Goal: Information Seeking & Learning: Check status

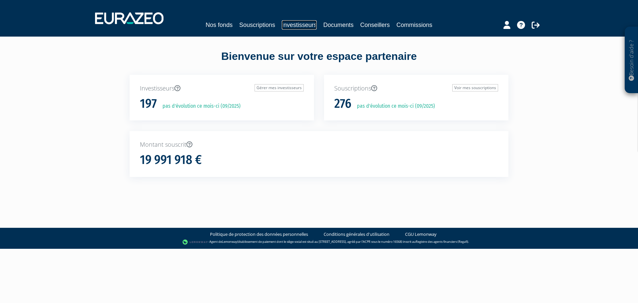
click at [288, 26] on link "Investisseurs" at bounding box center [299, 24] width 35 height 9
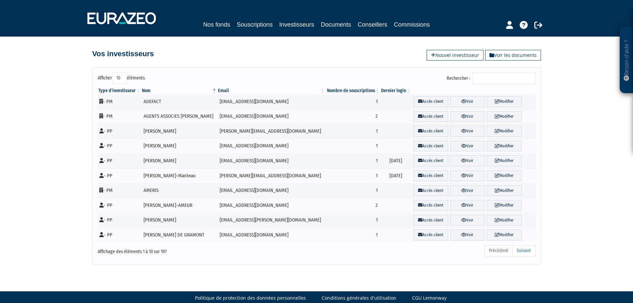
click at [500, 76] on input "Rechercher :" at bounding box center [503, 77] width 63 height 11
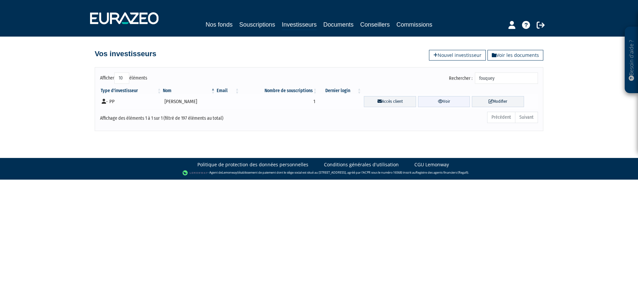
type input "fouquey"
click at [423, 102] on link "Voir" at bounding box center [444, 101] width 52 height 11
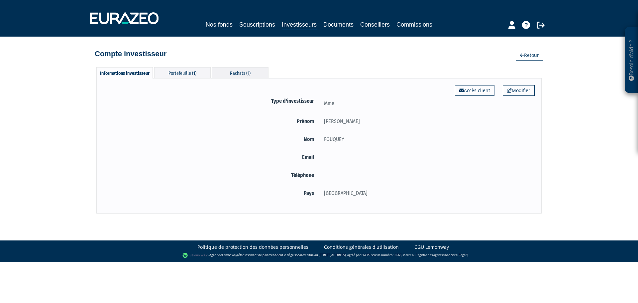
click at [235, 72] on div "Rachats (1)" at bounding box center [240, 72] width 56 height 11
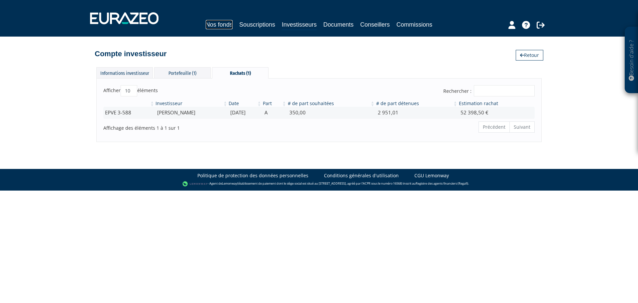
click at [223, 29] on link "Nos fonds" at bounding box center [219, 24] width 27 height 9
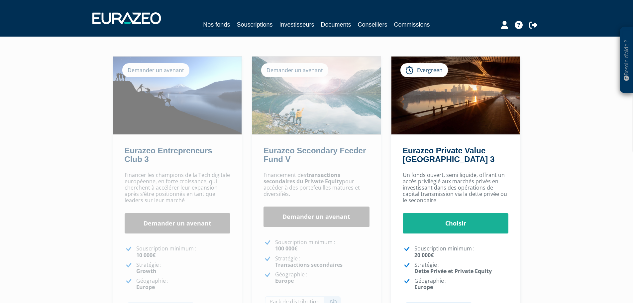
scroll to position [33, 0]
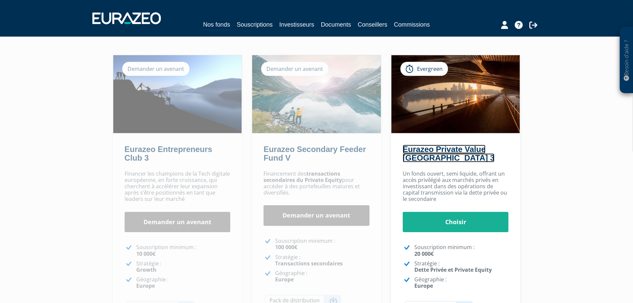
click at [442, 149] on link "Eurazeo Private Value [GEOGRAPHIC_DATA] 3" at bounding box center [449, 153] width 92 height 18
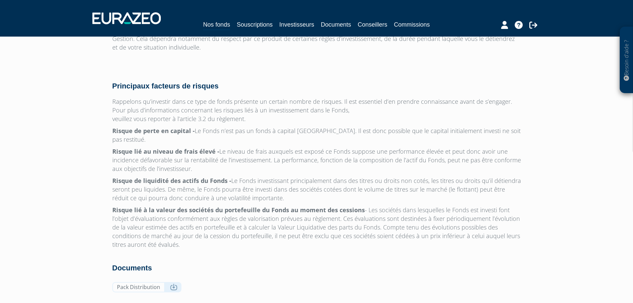
scroll to position [2096, 0]
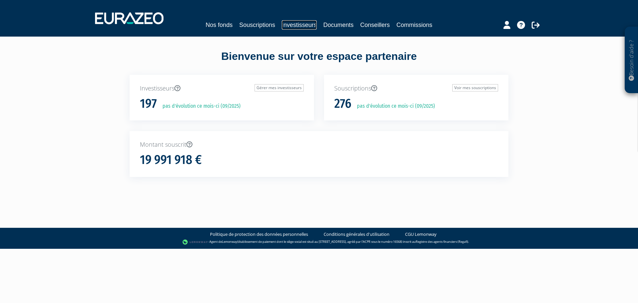
click at [289, 26] on link "Investisseurs" at bounding box center [299, 24] width 35 height 9
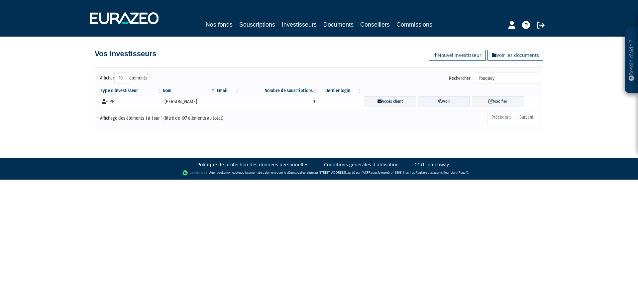
click at [443, 99] on link "Voir" at bounding box center [444, 101] width 52 height 11
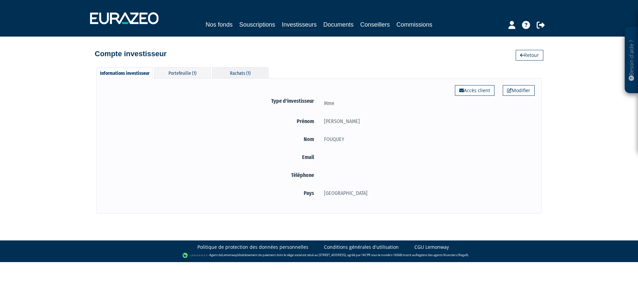
click at [242, 73] on div "Rachats (1)" at bounding box center [240, 72] width 56 height 11
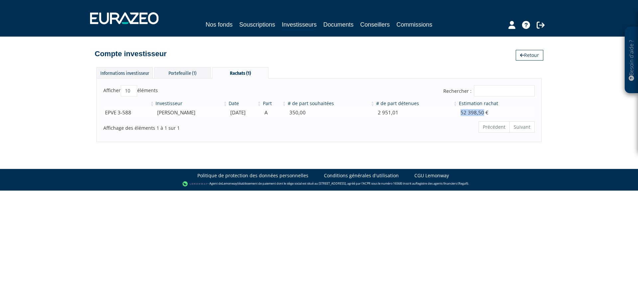
drag, startPoint x: 462, startPoint y: 113, endPoint x: 489, endPoint y: 115, distance: 27.0
click at [489, 115] on tr "EPVE 3-588 [PERSON_NAME] [DATE] A 350,00 2 951,01 52 398,50 €" at bounding box center [318, 113] width 431 height 12
copy tr "52 398,50"
